Goal: Transaction & Acquisition: Purchase product/service

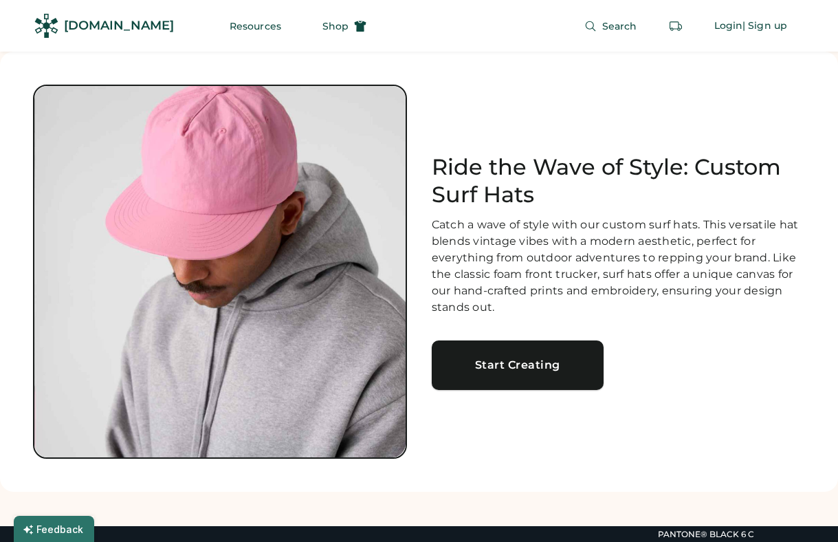
click at [479, 369] on div "Start Creating" at bounding box center [517, 365] width 139 height 11
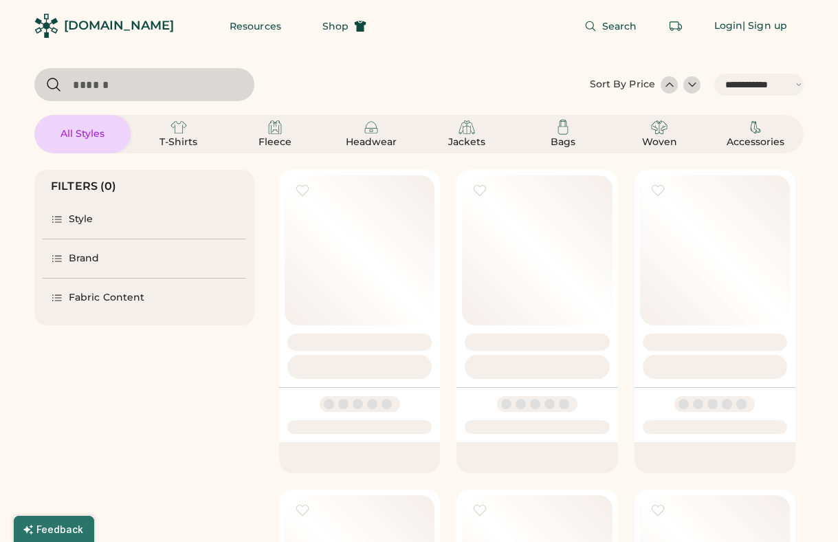
select select "*****"
select select "*"
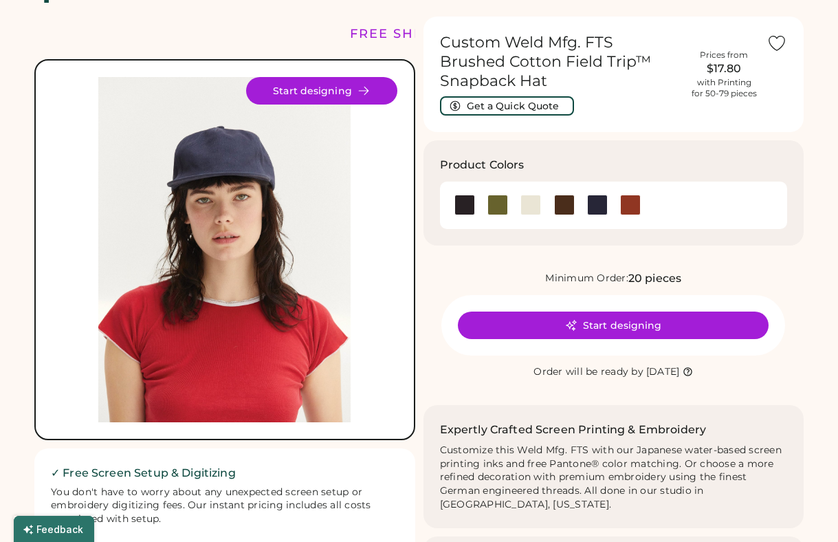
scroll to position [4, 0]
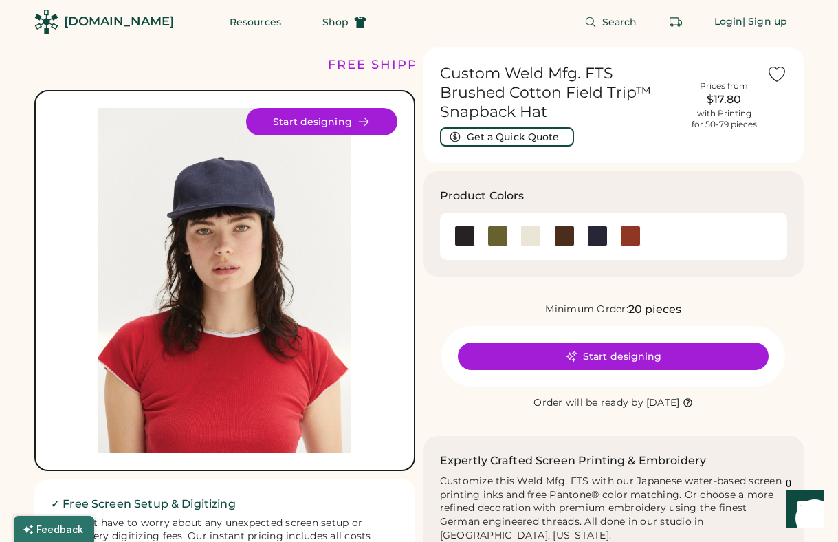
click at [239, 334] on img at bounding box center [224, 280] width 345 height 345
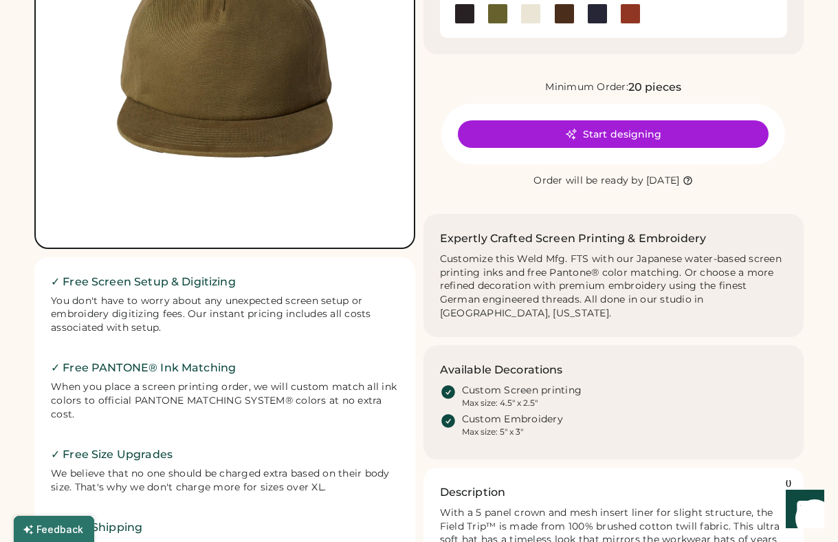
scroll to position [106, 0]
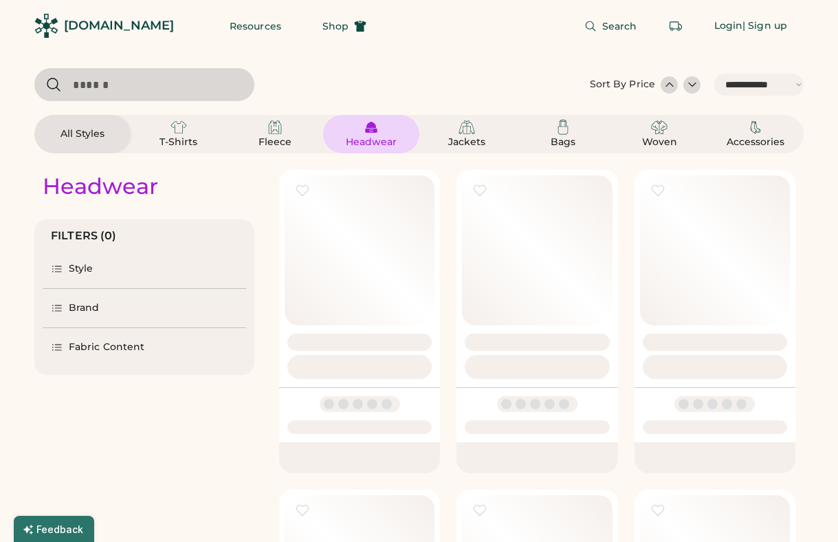
select select "*****"
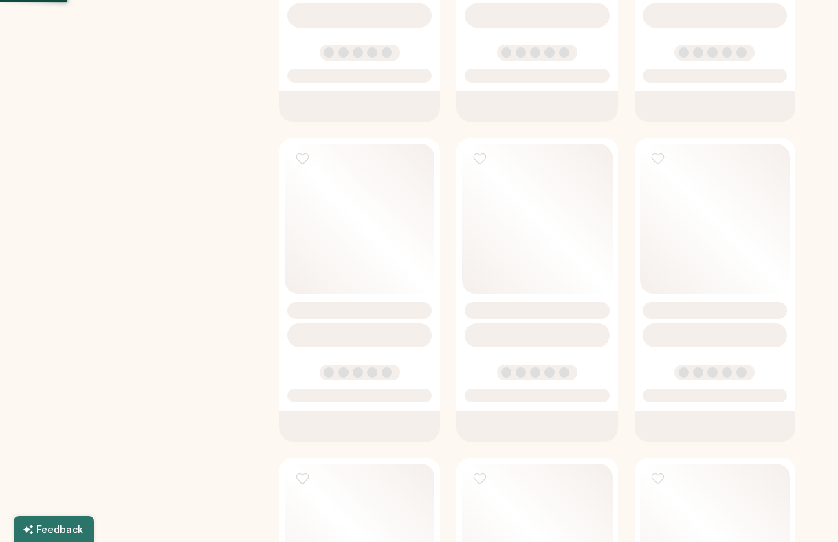
select select "*****"
select select "*"
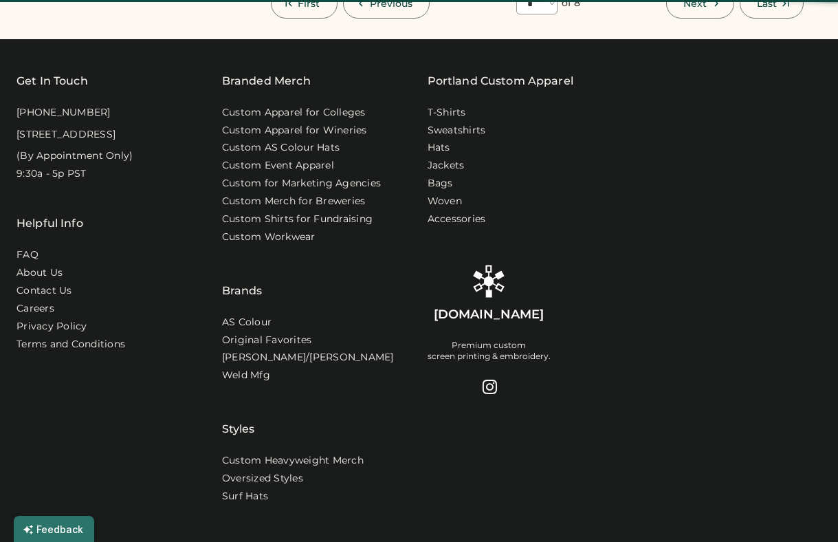
select select "*"
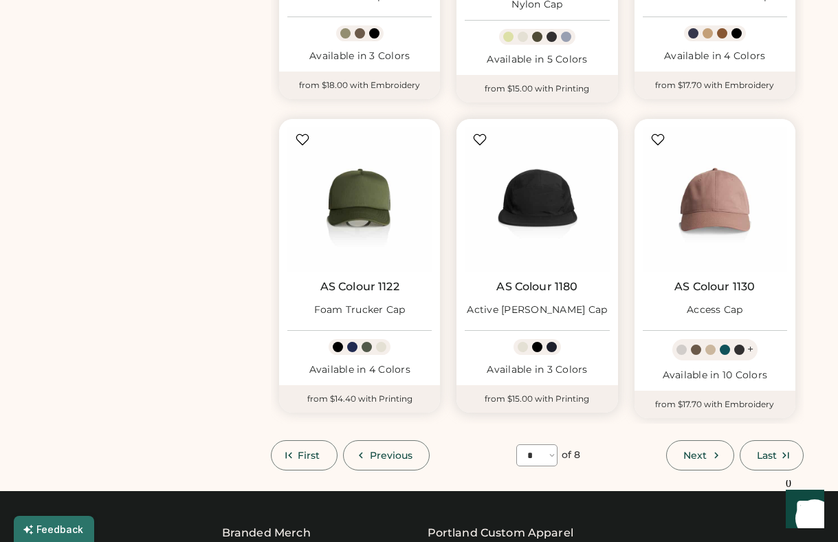
scroll to position [979, 0]
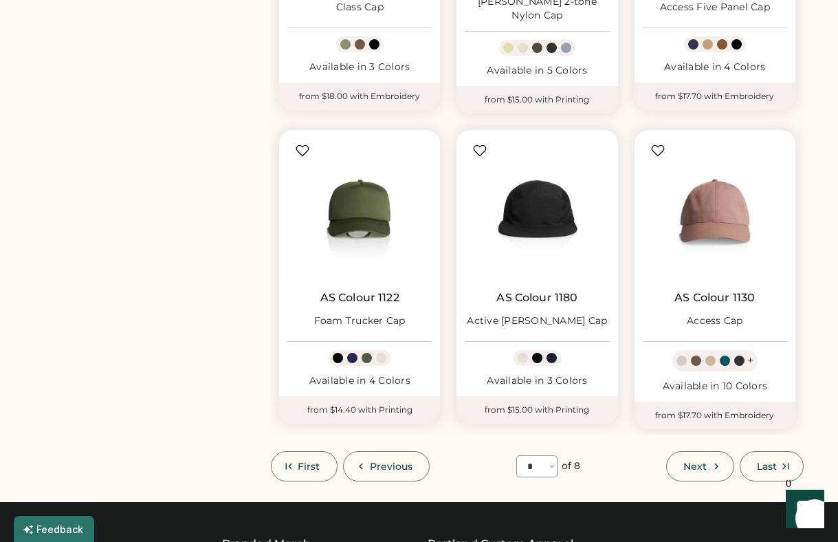
click at [713, 460] on icon at bounding box center [716, 466] width 12 height 12
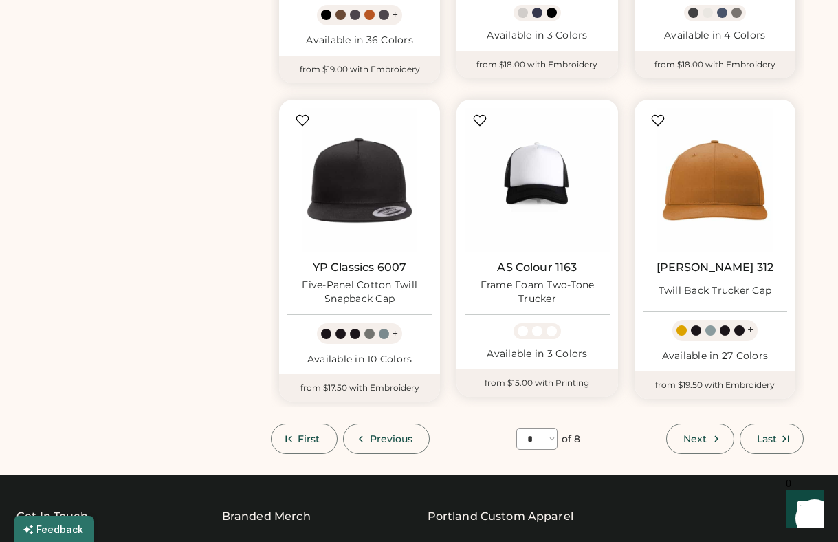
scroll to position [1023, 0]
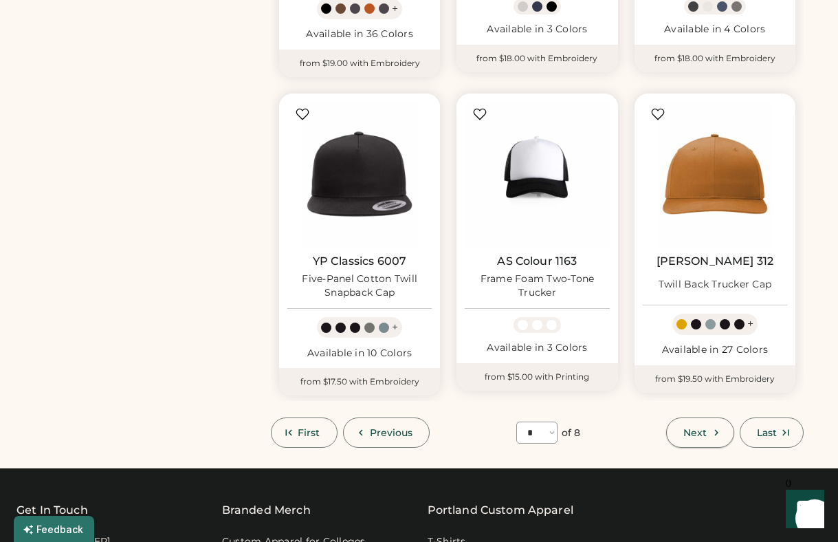
click at [710, 432] on icon at bounding box center [716, 432] width 12 height 12
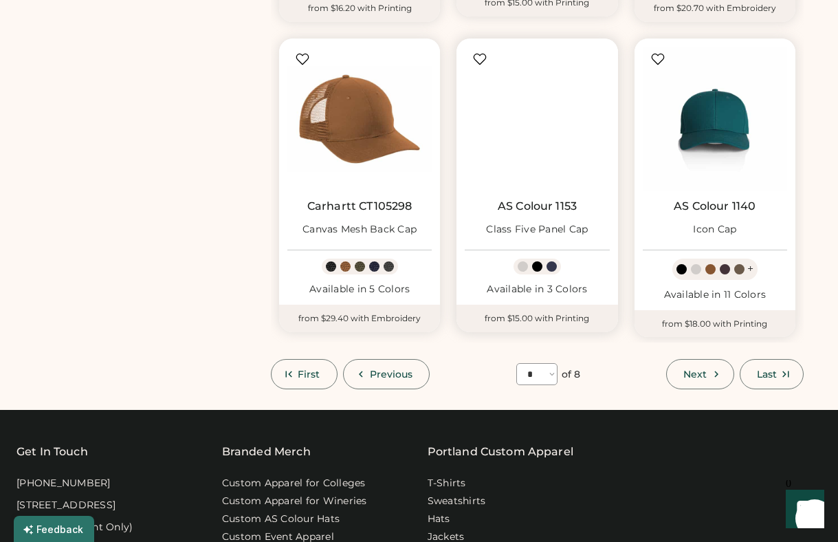
scroll to position [1035, 0]
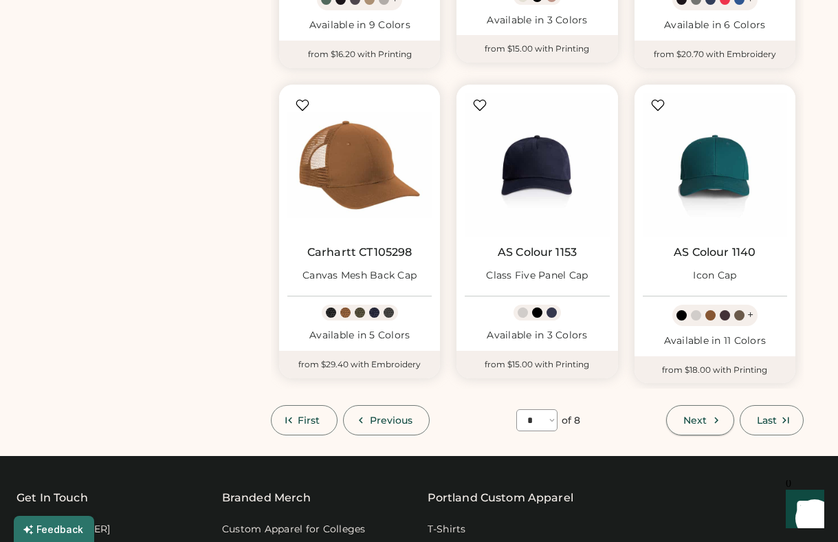
click at [718, 426] on button "Next" at bounding box center [699, 420] width 67 height 30
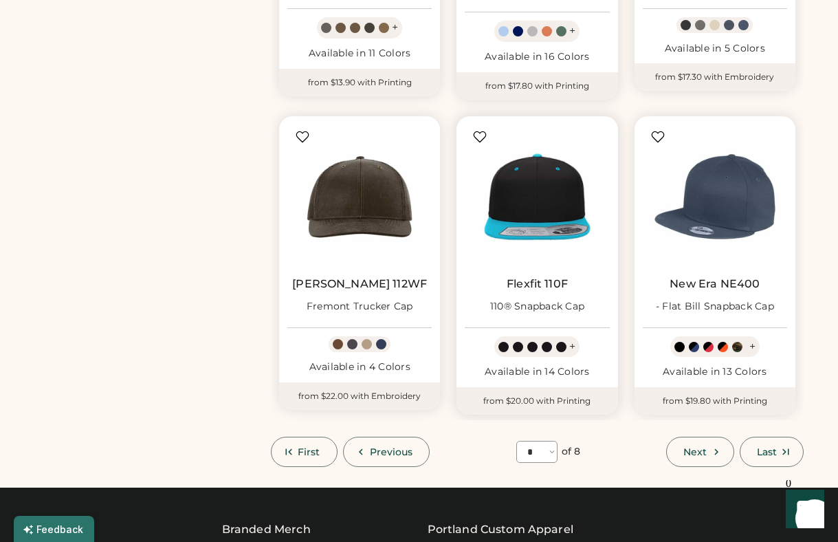
scroll to position [1033, 0]
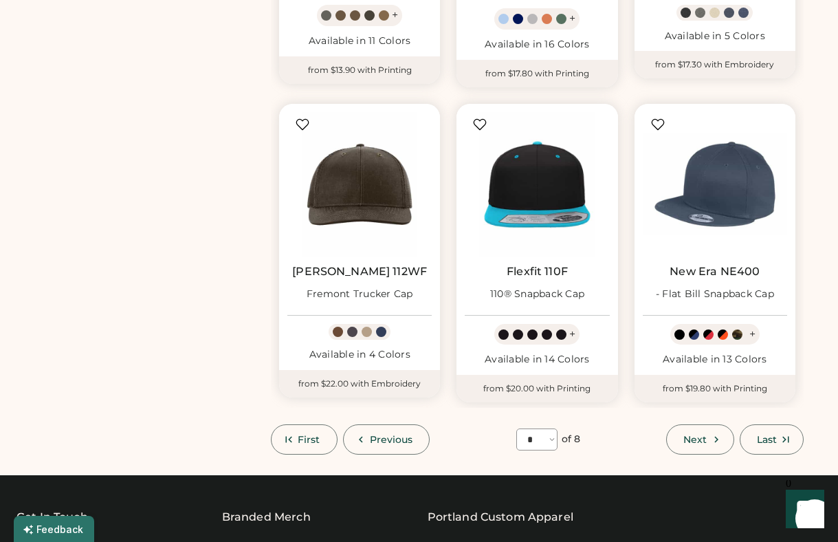
click at [684, 435] on span "Next" at bounding box center [695, 440] width 23 height 10
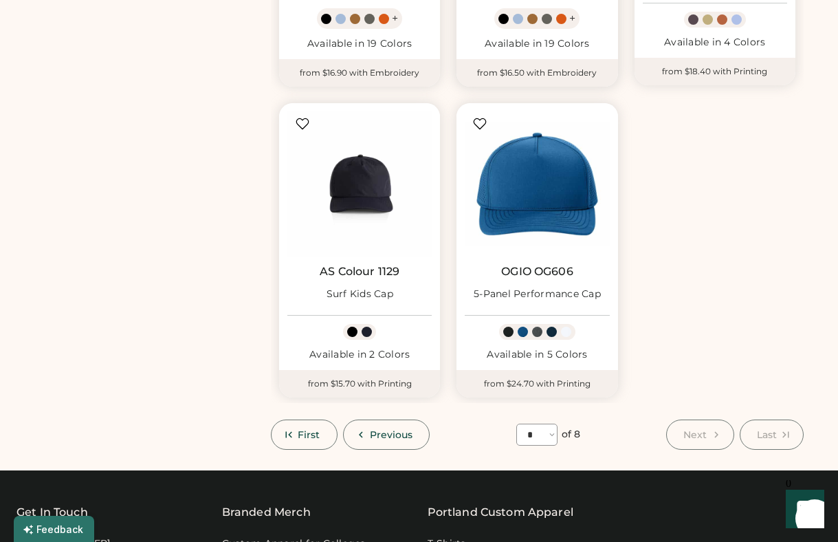
scroll to position [712, 0]
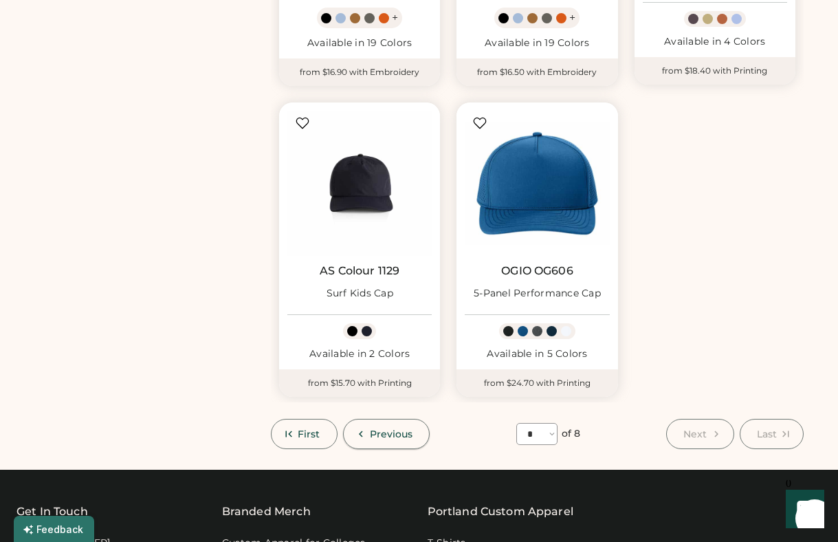
click at [379, 430] on span "Previous" at bounding box center [391, 434] width 43 height 10
select select "*"
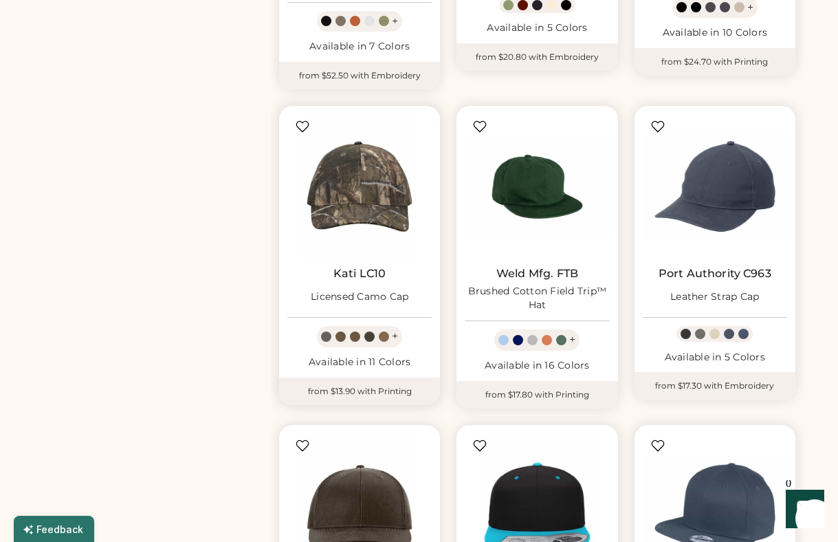
click at [343, 272] on link "Kati LC10" at bounding box center [360, 274] width 52 height 14
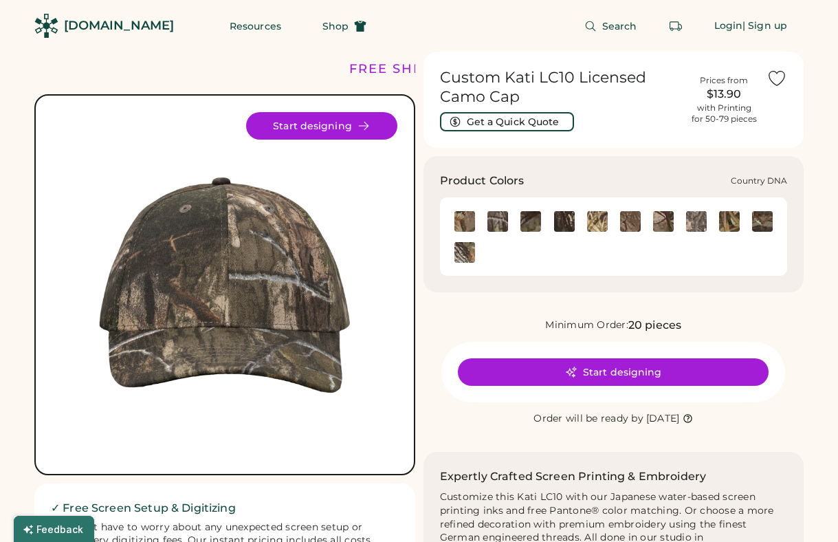
click at [495, 221] on img at bounding box center [498, 221] width 21 height 21
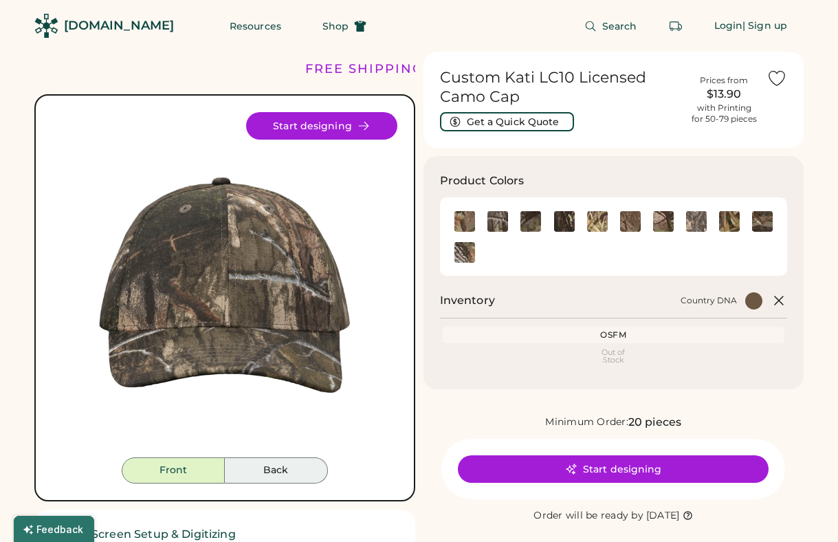
click at [285, 466] on button "Back" at bounding box center [276, 470] width 103 height 26
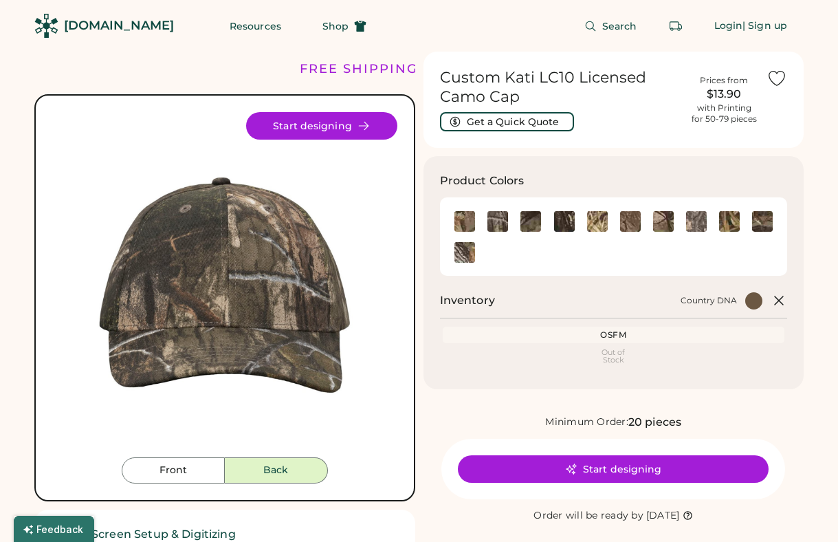
click at [285, 466] on button "Back" at bounding box center [276, 470] width 103 height 26
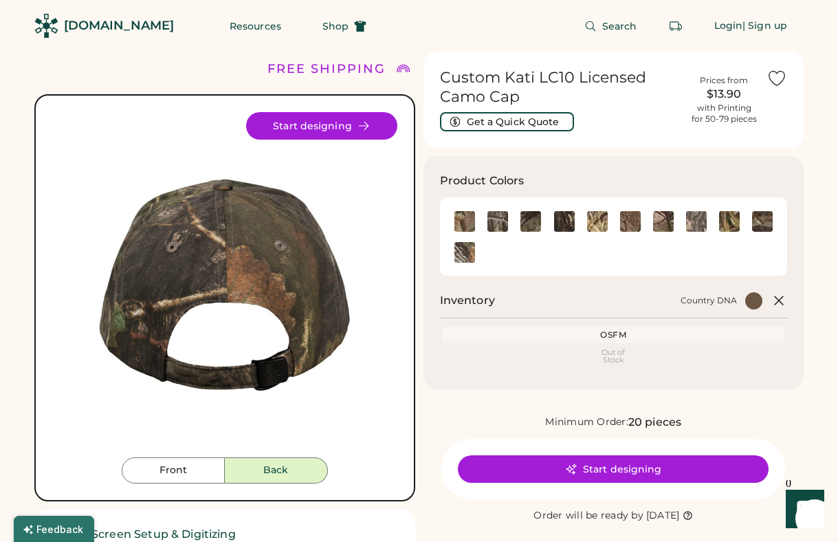
click at [204, 490] on div "Front Back Start designing" at bounding box center [224, 297] width 381 height 407
click at [197, 463] on button "Front" at bounding box center [173, 470] width 103 height 26
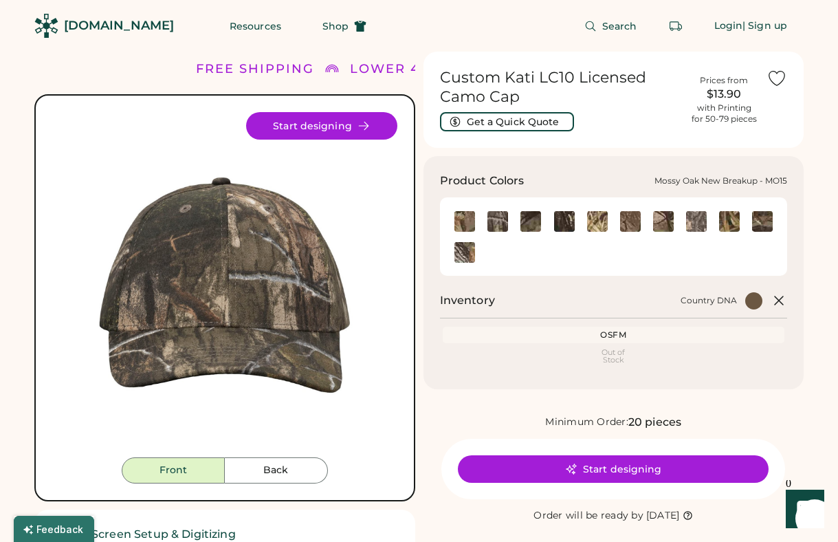
click at [577, 223] on div at bounding box center [563, 220] width 33 height 21
click at [568, 216] on img at bounding box center [564, 221] width 21 height 21
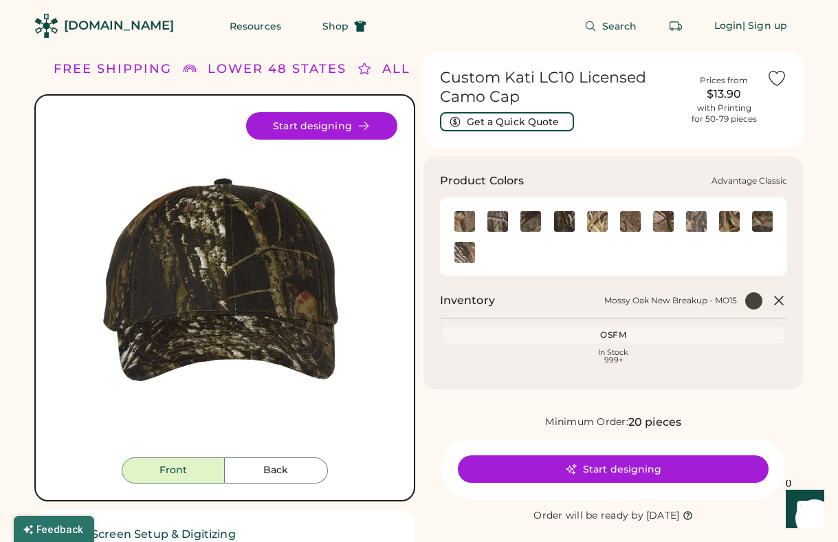
click at [460, 221] on img at bounding box center [465, 221] width 21 height 21
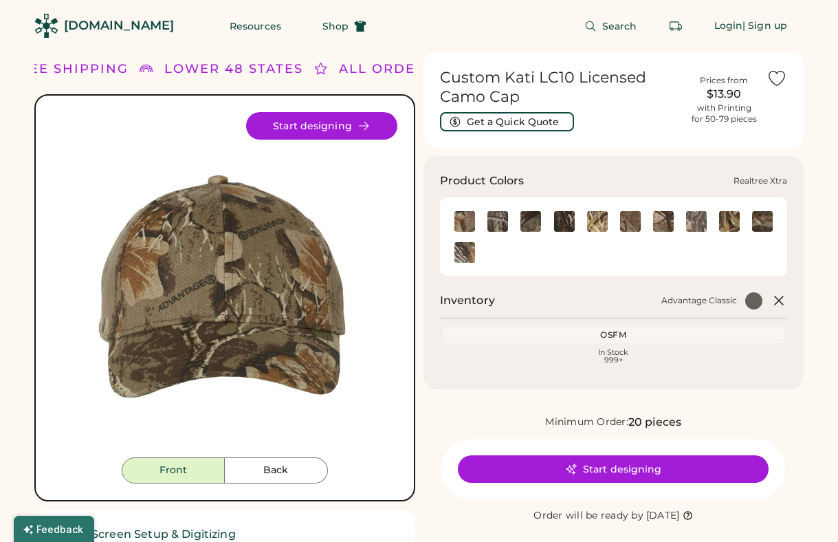
click at [467, 255] on img at bounding box center [465, 252] width 21 height 21
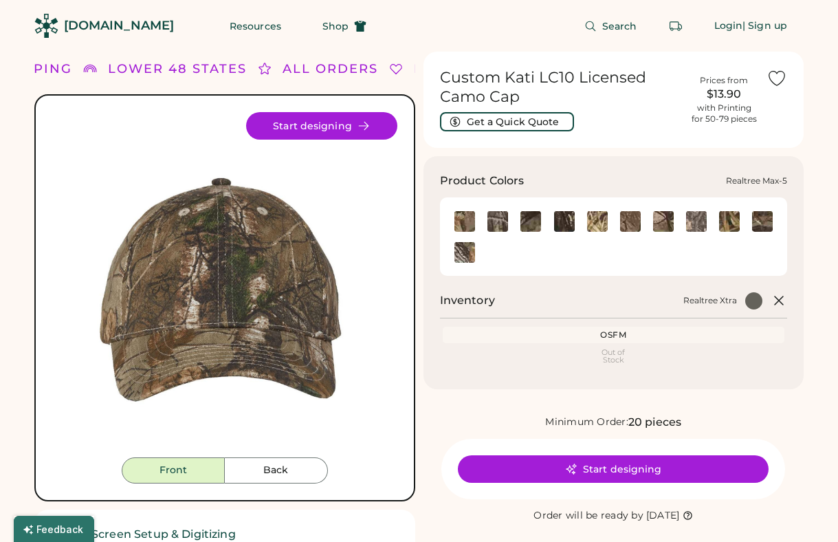
click at [765, 226] on img at bounding box center [762, 221] width 21 height 21
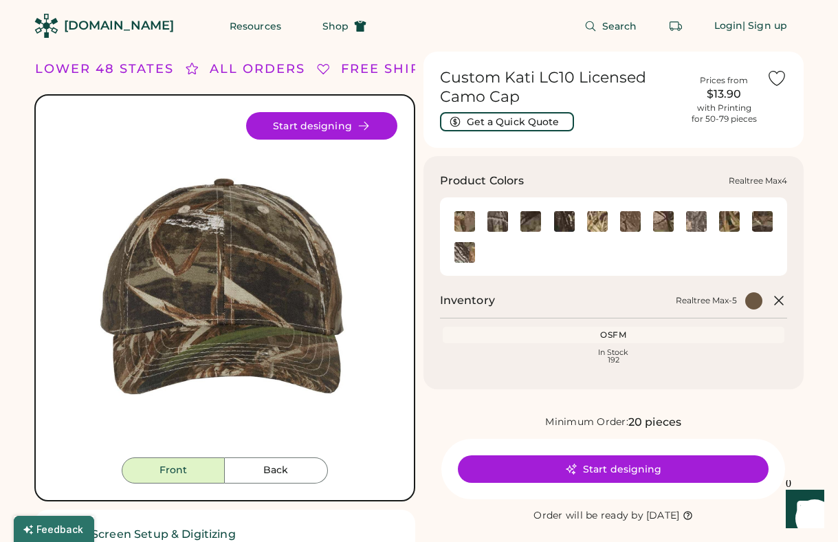
click at [734, 212] on img at bounding box center [729, 221] width 21 height 21
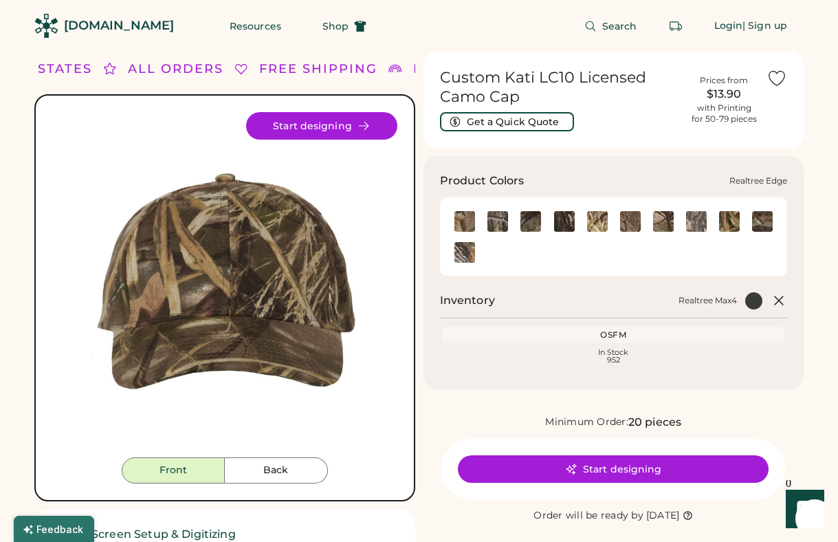
click at [692, 228] on img at bounding box center [696, 221] width 21 height 21
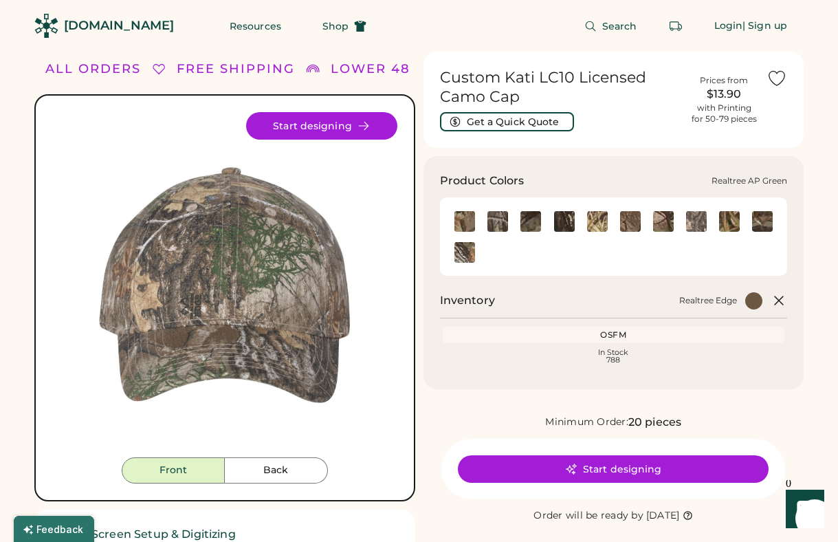
click at [665, 224] on img at bounding box center [663, 221] width 21 height 21
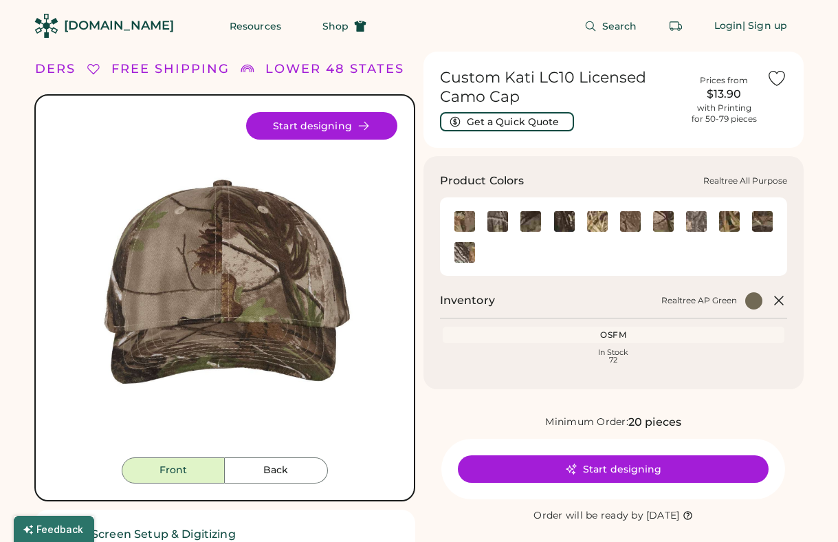
click at [634, 219] on img at bounding box center [630, 221] width 21 height 21
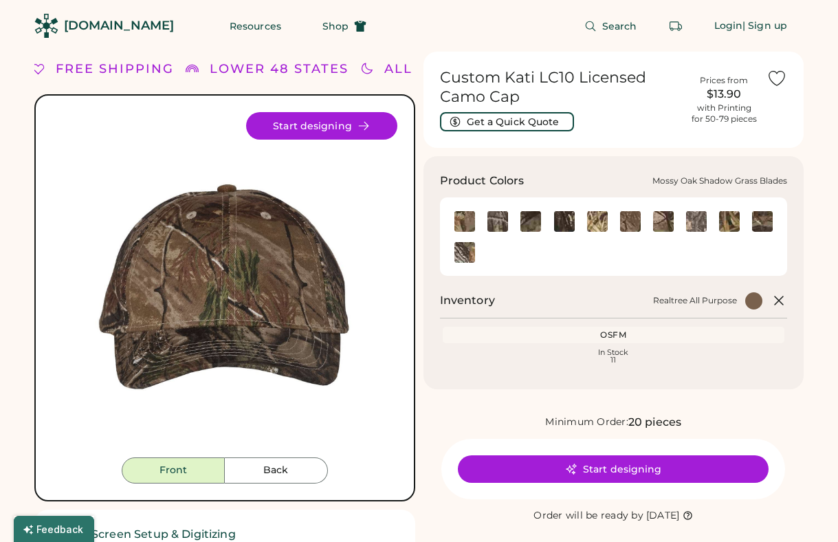
click at [604, 220] on img at bounding box center [597, 221] width 21 height 21
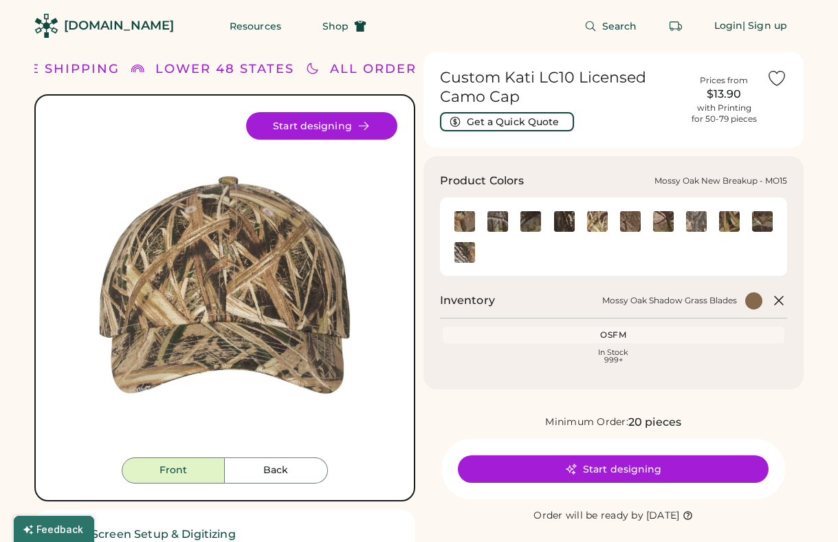
click at [565, 219] on img at bounding box center [564, 221] width 21 height 21
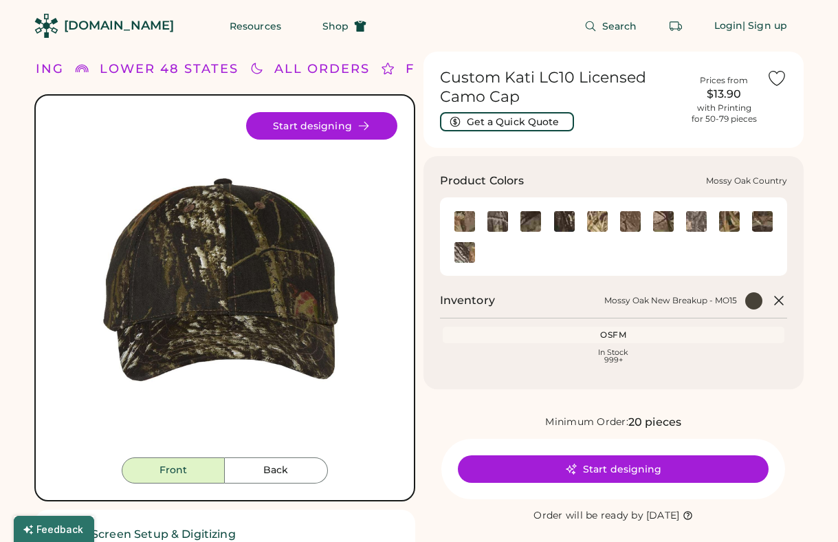
click at [535, 224] on img at bounding box center [531, 221] width 21 height 21
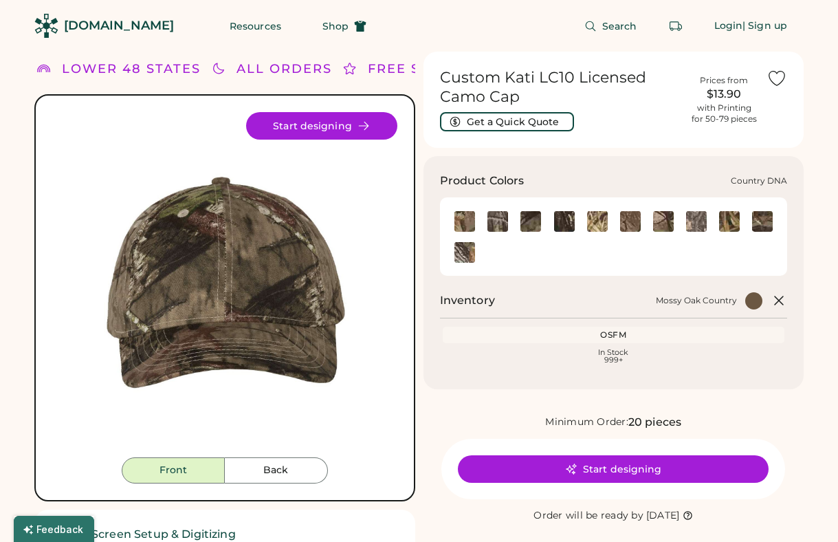
click at [503, 219] on img at bounding box center [498, 221] width 21 height 21
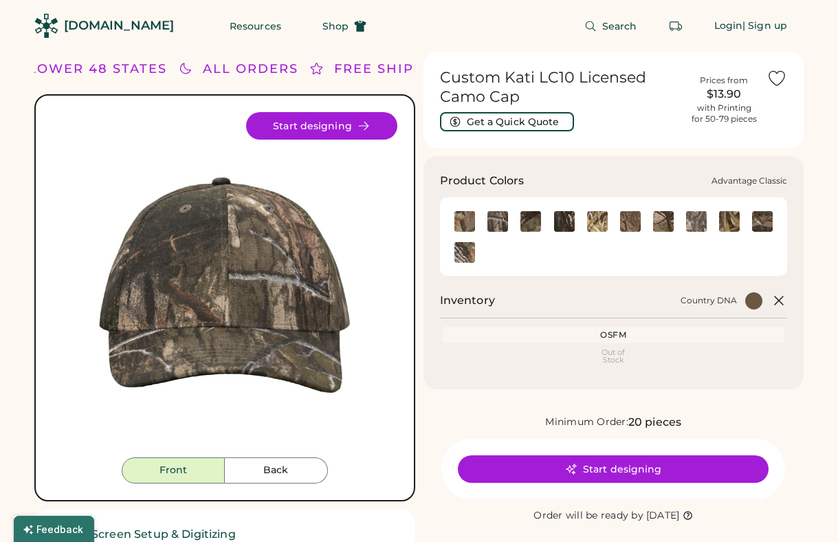
click at [465, 218] on img at bounding box center [465, 221] width 21 height 21
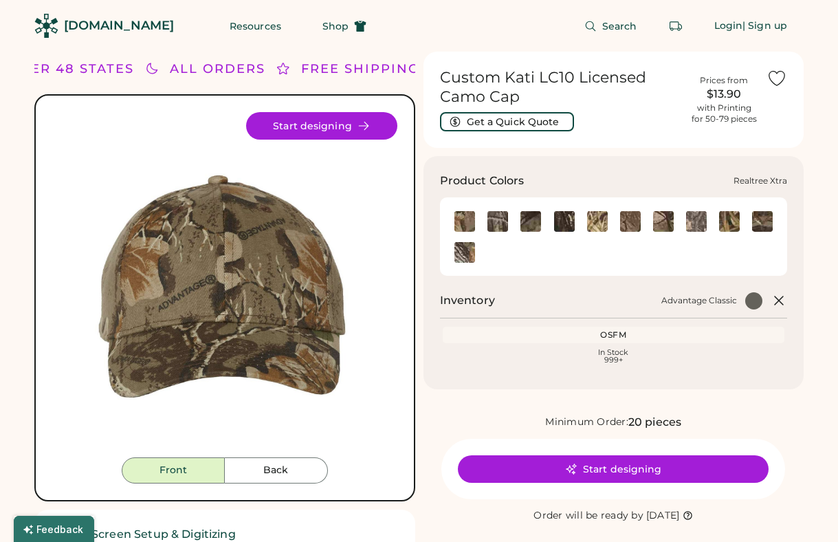
click at [467, 254] on img at bounding box center [465, 252] width 21 height 21
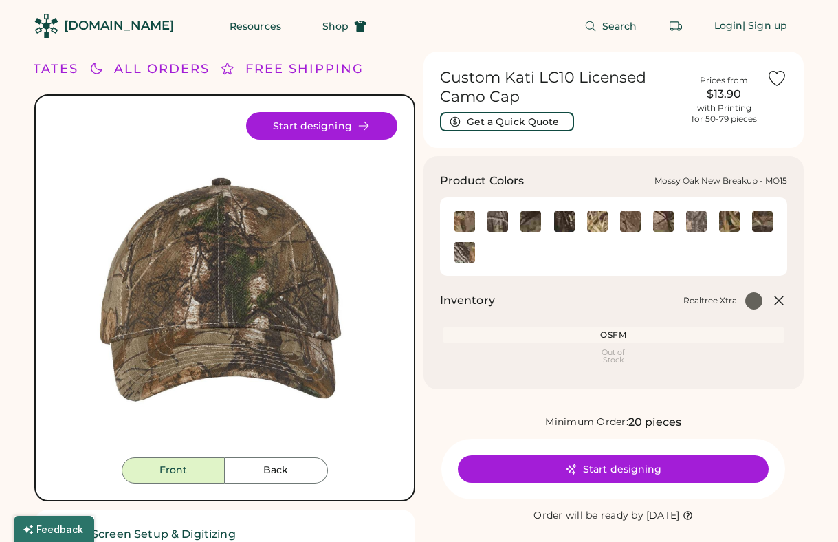
click at [559, 212] on img at bounding box center [564, 221] width 21 height 21
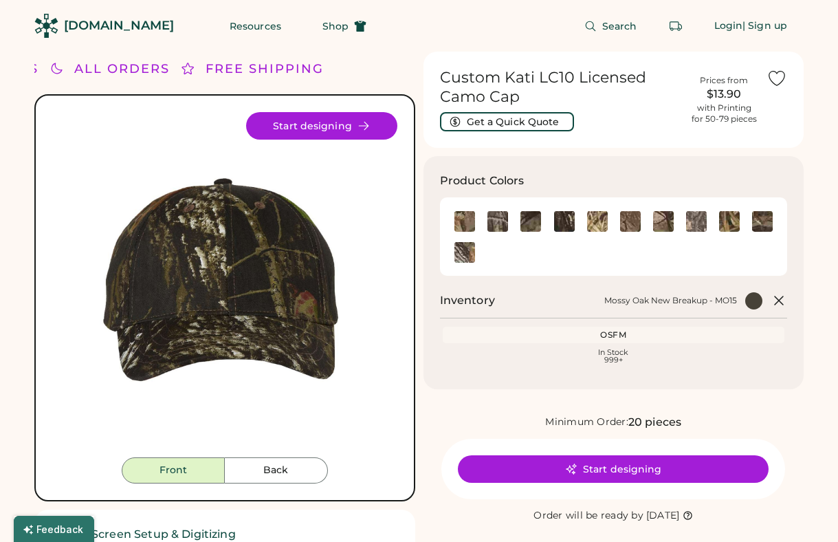
click at [629, 455] on button "Start designing" at bounding box center [613, 469] width 311 height 28
